Goal: Task Accomplishment & Management: Use online tool/utility

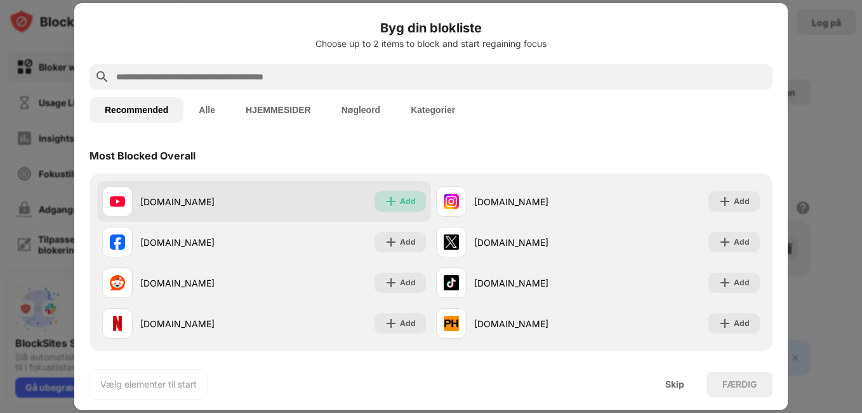
click at [395, 191] on div "Add" at bounding box center [399, 201] width 51 height 20
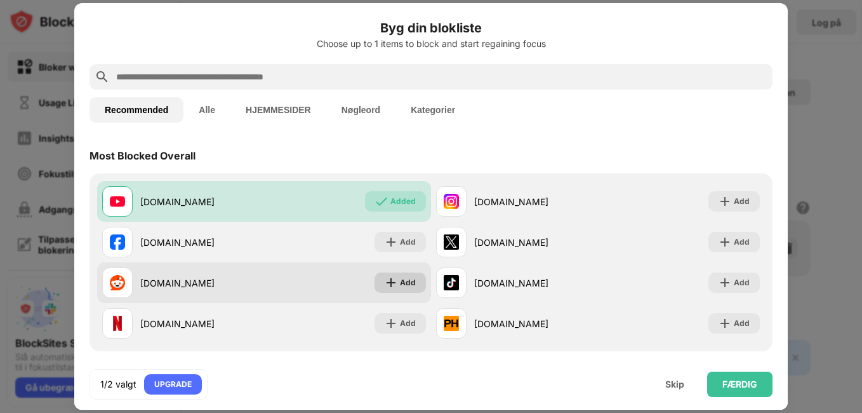
click at [406, 287] on div "Add" at bounding box center [408, 282] width 16 height 13
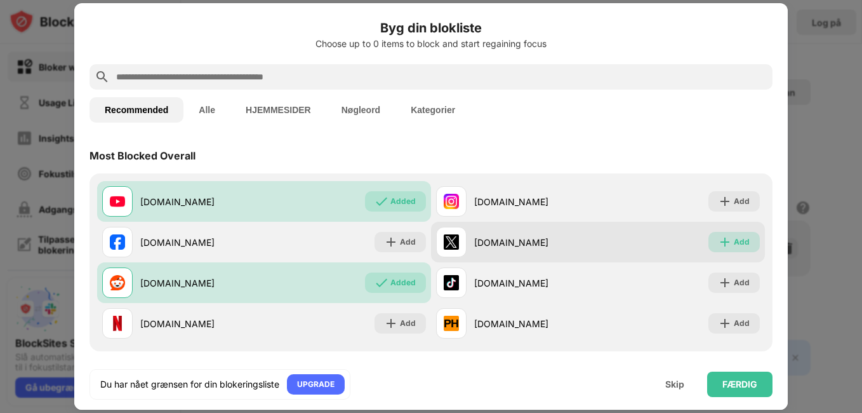
click at [734, 248] on div "Add" at bounding box center [742, 241] width 16 height 13
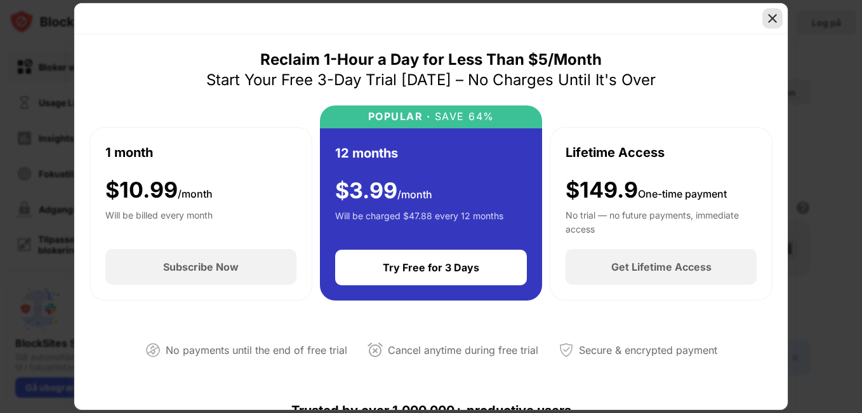
click at [767, 22] on img at bounding box center [772, 18] width 13 height 13
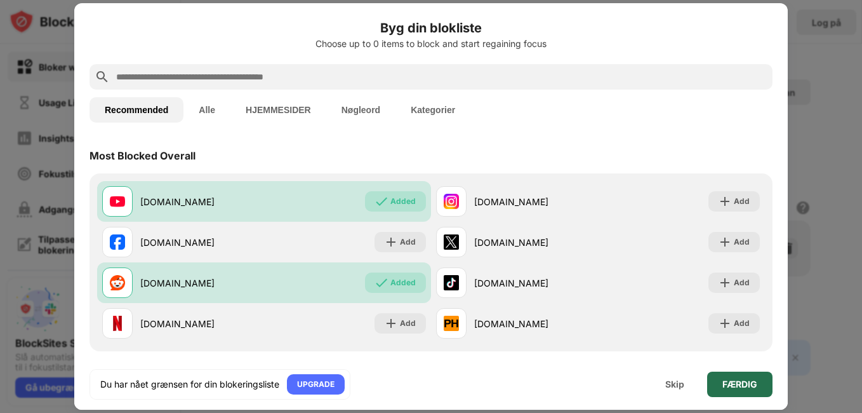
click at [751, 377] on div "FÆRDIG" at bounding box center [739, 383] width 65 height 25
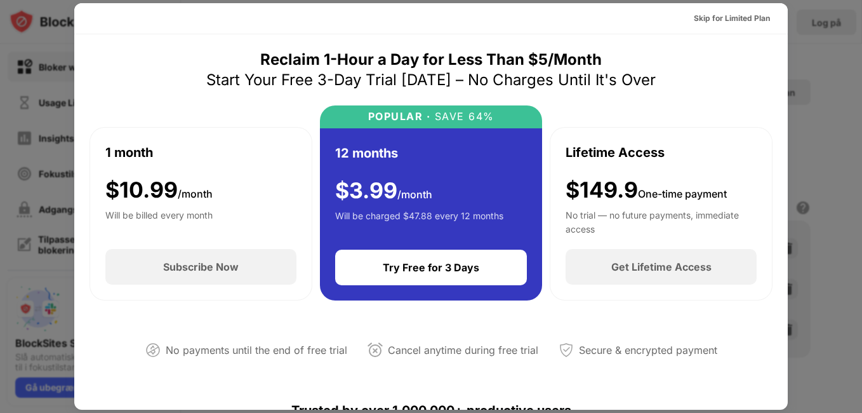
click at [796, 63] on div at bounding box center [431, 206] width 862 height 413
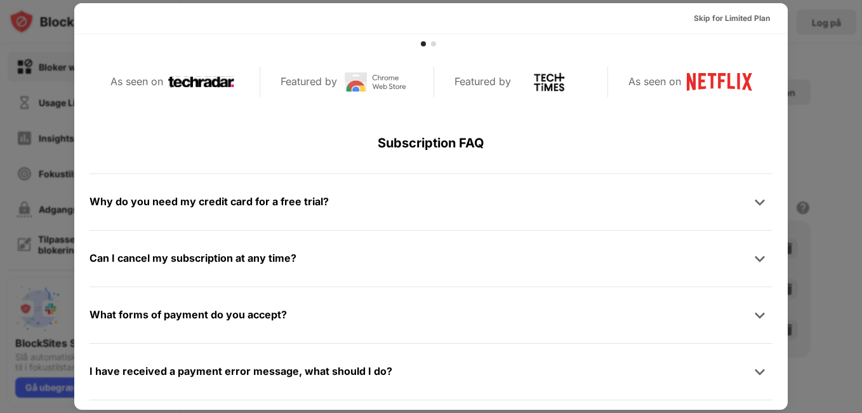
scroll to position [619, 0]
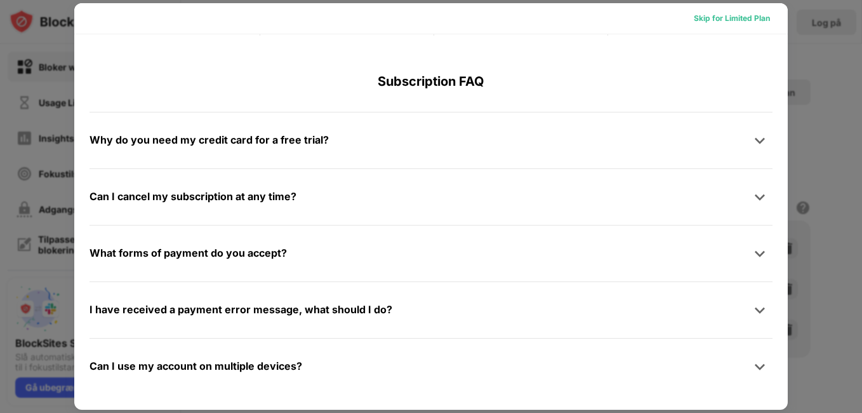
click at [697, 25] on div "Skip for Limited Plan" at bounding box center [732, 18] width 96 height 20
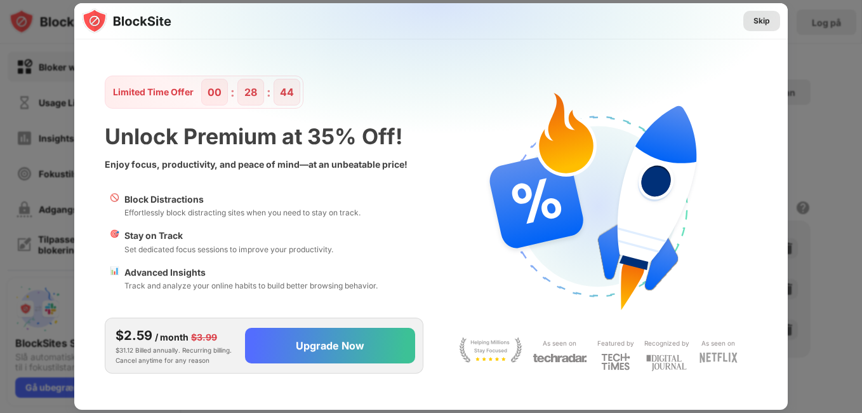
click at [753, 24] on div "Skip" at bounding box center [761, 21] width 37 height 20
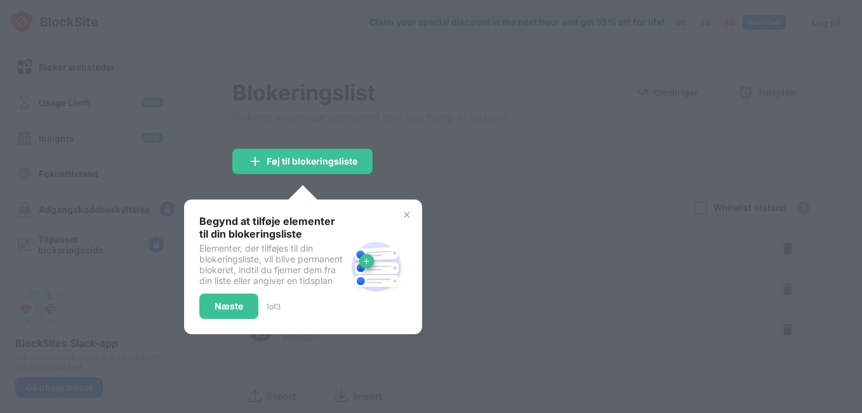
click at [644, 80] on div at bounding box center [431, 206] width 862 height 413
